Goal: Obtain resource: Obtain resource

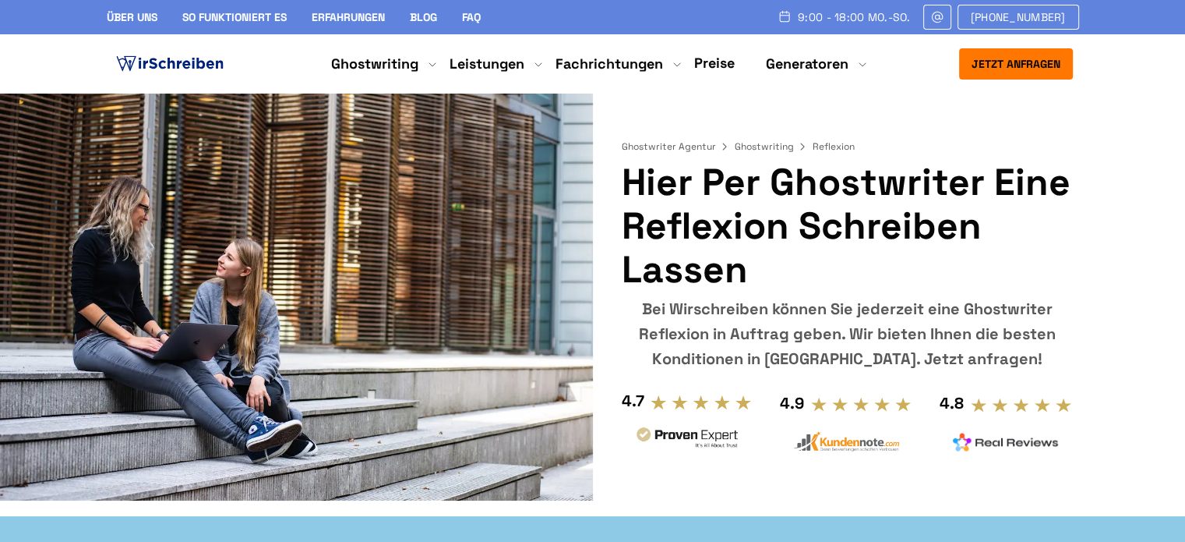
copy h1 "Reflexion schreiben lassen"
drag, startPoint x: 623, startPoint y: 219, endPoint x: 739, endPoint y: 267, distance: 125.0
click at [739, 267] on h1 "Hier per Ghostwriter eine Reflexion schreiben lassen" at bounding box center [846, 226] width 451 height 131
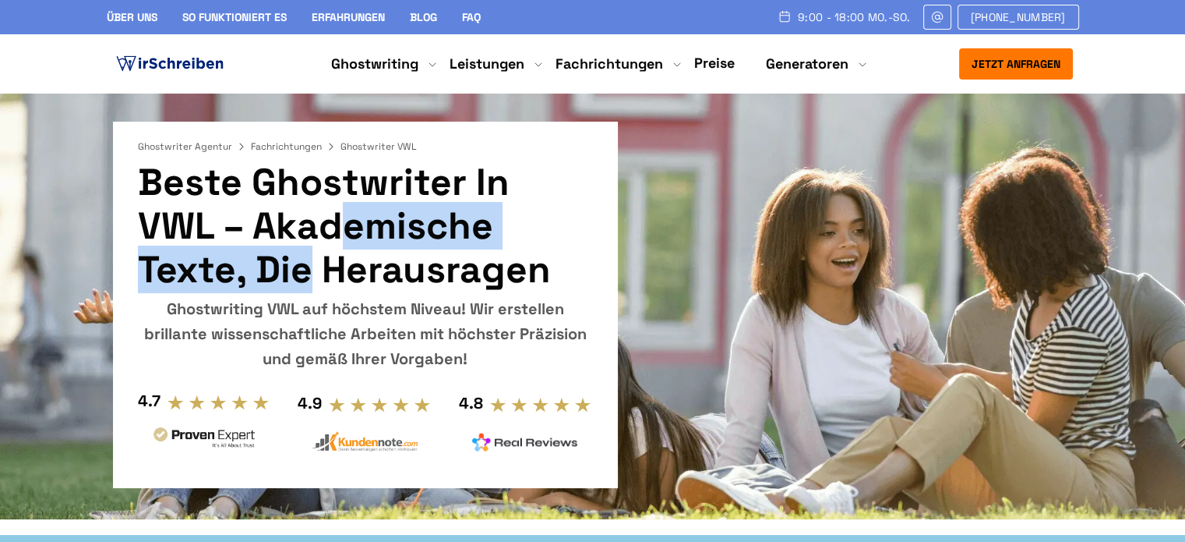
copy h1 "Ghostwriter in VWL"
drag, startPoint x: 254, startPoint y: 179, endPoint x: 585, endPoint y: 183, distance: 331.2
click at [585, 183] on h1 "Beste Ghostwriter in VWL – Akademische Texte, die herausragen" at bounding box center [365, 226] width 455 height 131
